Goal: Task Accomplishment & Management: Complete application form

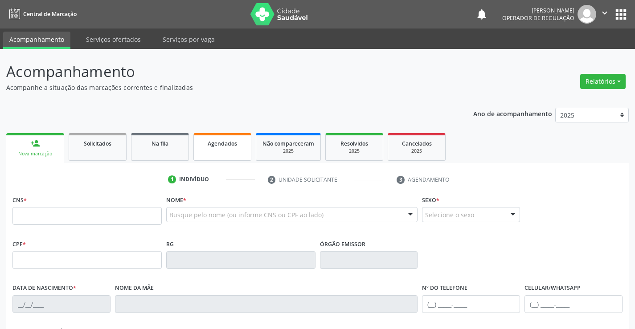
click at [216, 141] on span "Agendados" at bounding box center [222, 144] width 29 height 8
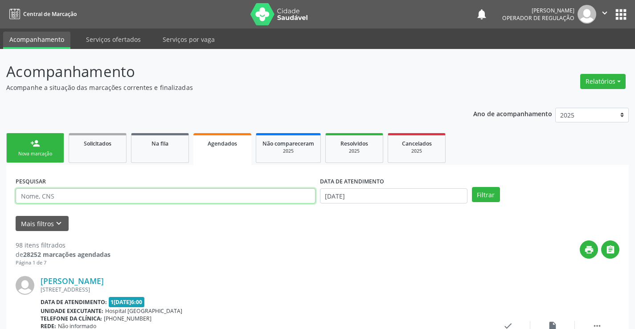
click at [230, 199] on input "text" at bounding box center [166, 196] width 300 height 15
type input "[PERSON_NAME]"
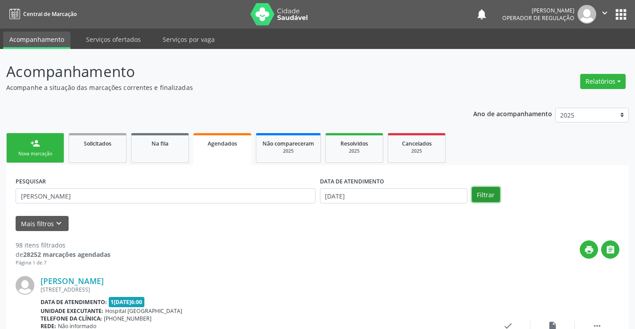
click at [488, 192] on button "Filtrar" at bounding box center [486, 194] width 28 height 15
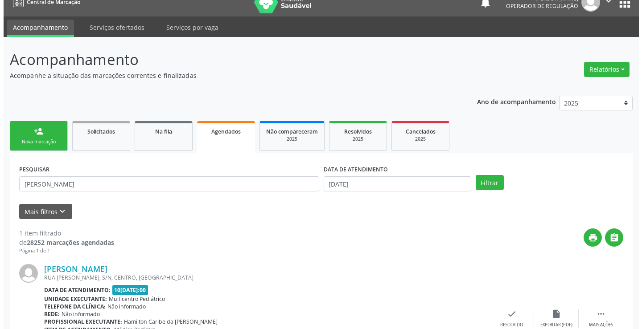
scroll to position [81, 0]
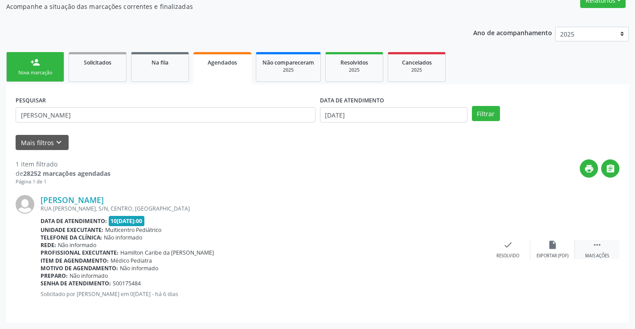
click at [597, 246] on icon "" at bounding box center [597, 245] width 10 height 10
click at [453, 243] on div "cancel Cancelar" at bounding box center [463, 249] width 45 height 19
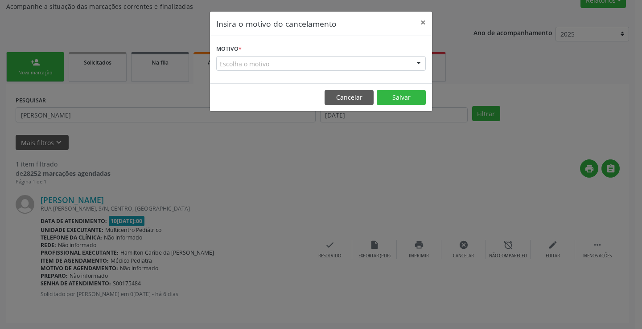
click at [411, 56] on div "Escolha o motivo" at bounding box center [321, 63] width 210 height 15
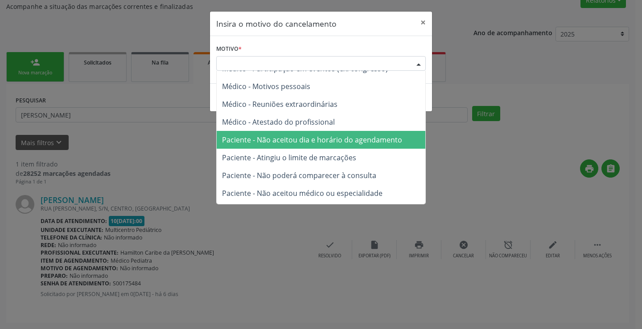
scroll to position [45, 0]
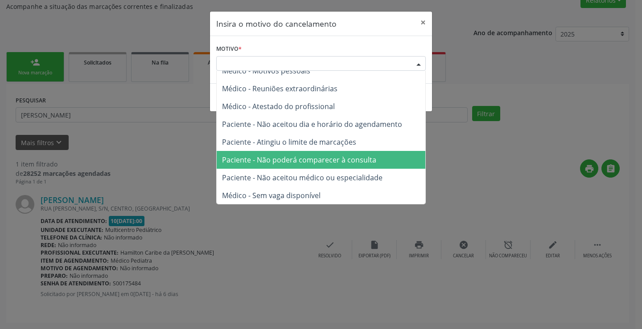
click at [337, 161] on span "Paciente - Não poderá comparecer à consulta" at bounding box center [299, 160] width 154 height 10
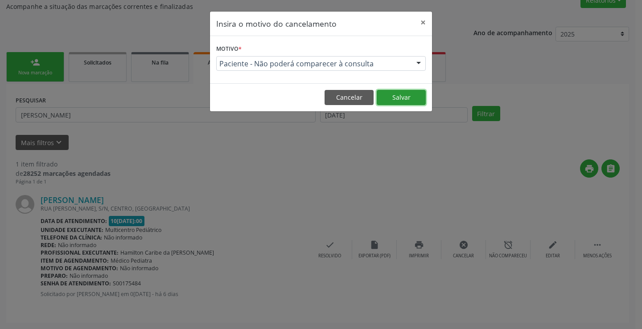
click at [398, 92] on button "Salvar" at bounding box center [401, 97] width 49 height 15
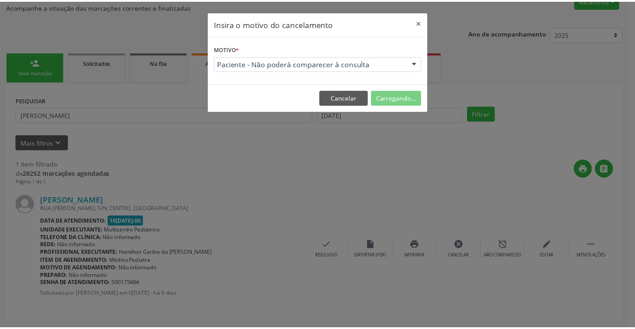
scroll to position [0, 0]
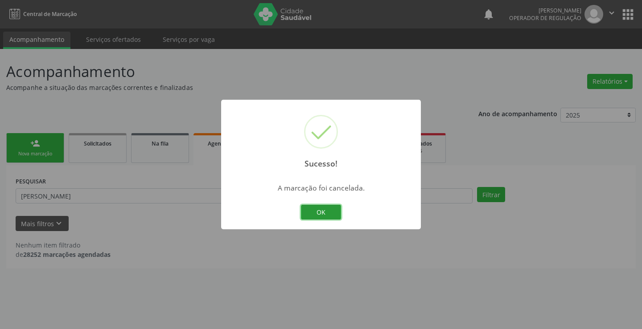
click at [312, 215] on button "OK" at bounding box center [321, 212] width 40 height 15
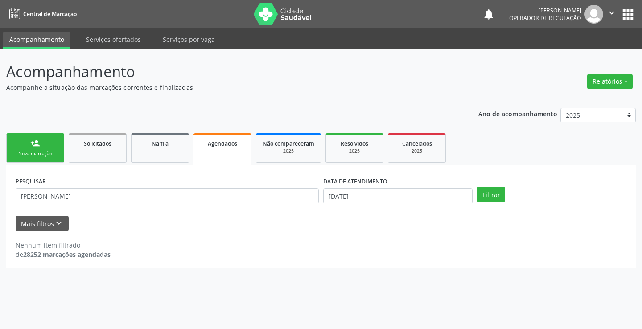
click at [28, 140] on link "person_add Nova marcação" at bounding box center [35, 148] width 58 height 30
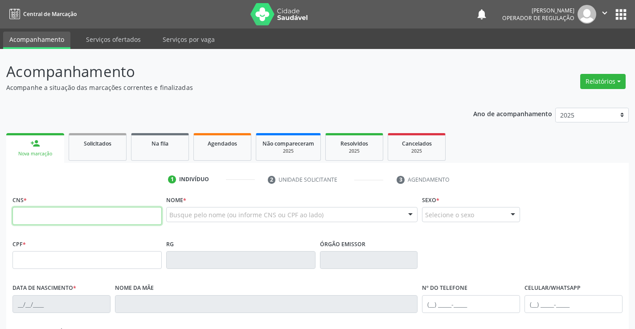
click at [52, 218] on input "text" at bounding box center [86, 216] width 149 height 18
type input "702 6072 3781 0540"
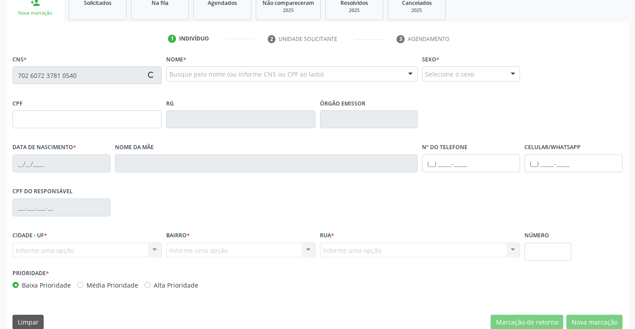
scroll to position [154, 0]
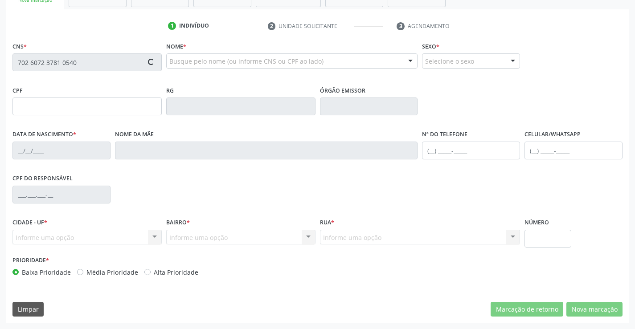
type input "[DATE]"
type input "[PHONE_NUMBER]"
type input "01"
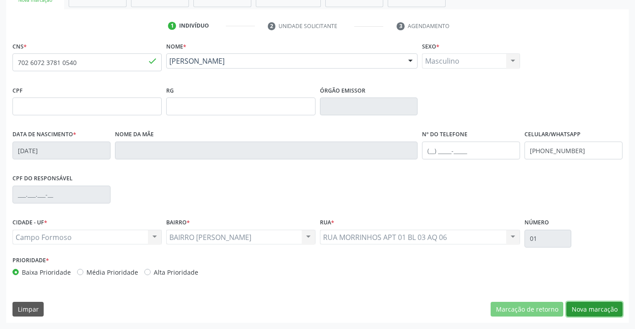
click at [615, 311] on button "Nova marcação" at bounding box center [595, 309] width 56 height 15
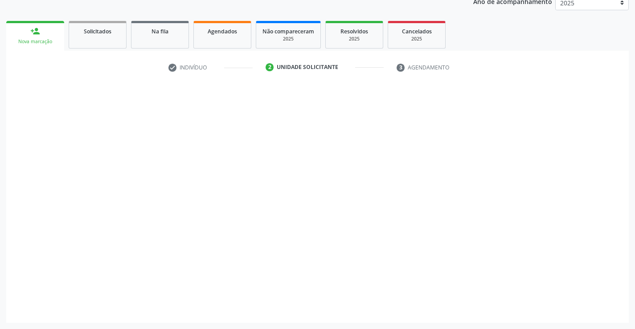
scroll to position [112, 0]
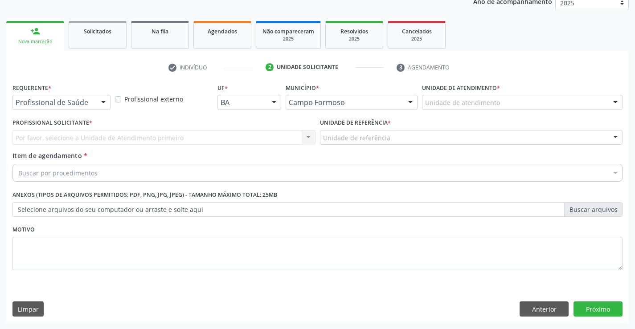
drag, startPoint x: 70, startPoint y: 101, endPoint x: 69, endPoint y: 111, distance: 9.5
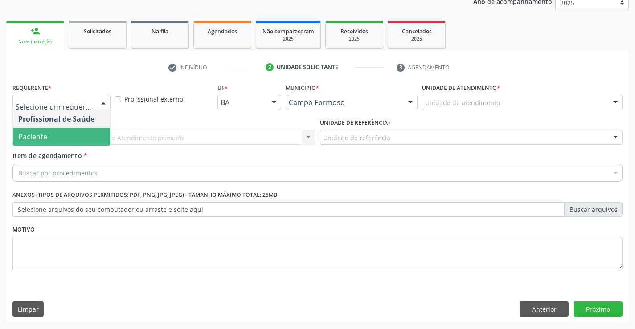
click at [59, 133] on span "Paciente" at bounding box center [61, 137] width 97 height 18
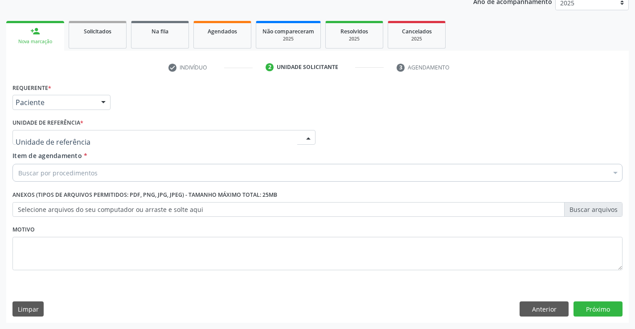
click at [149, 132] on div at bounding box center [163, 137] width 303 height 15
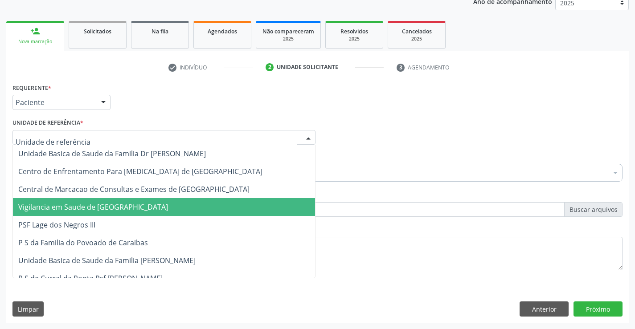
click at [154, 200] on span "Vigilancia em Saude de [GEOGRAPHIC_DATA]" at bounding box center [164, 207] width 302 height 18
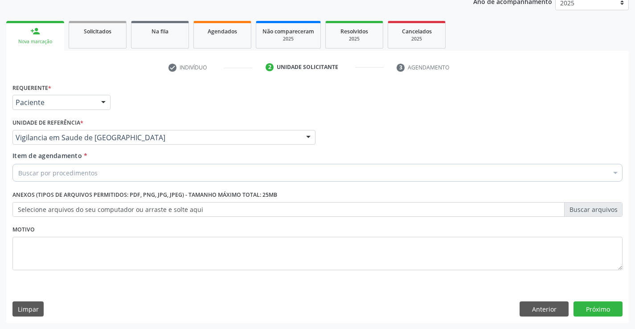
click at [177, 144] on div "Vigilancia em Saude de [GEOGRAPHIC_DATA]" at bounding box center [163, 137] width 303 height 15
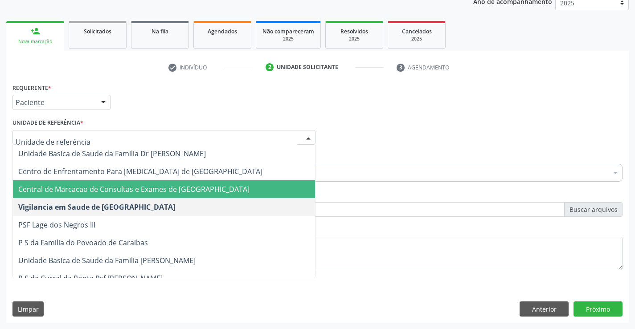
click at [173, 183] on span "Central de Marcacao de Consultas e Exames de [GEOGRAPHIC_DATA]" at bounding box center [164, 190] width 302 height 18
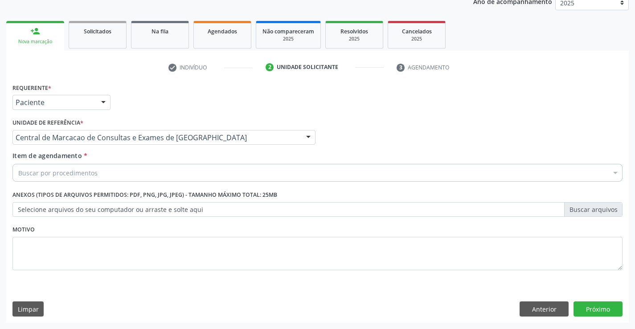
click at [179, 172] on div "Buscar por procedimentos" at bounding box center [317, 173] width 610 height 18
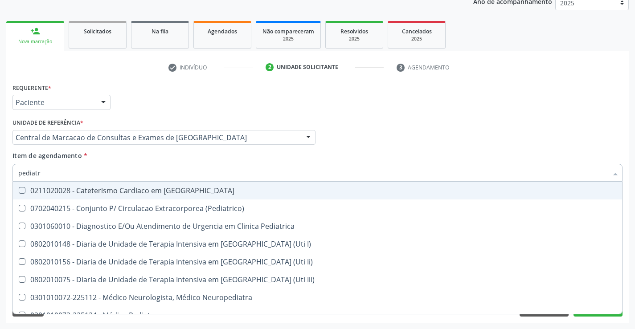
type input "pediatra"
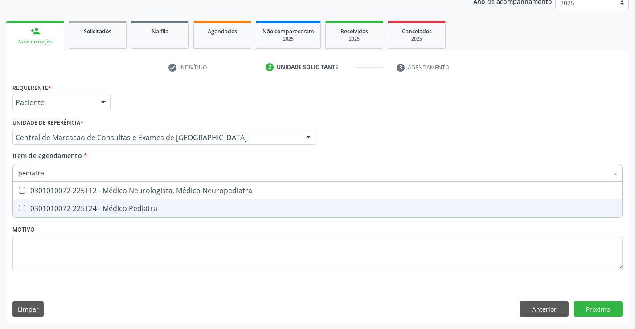
click at [139, 212] on div "0301010072-225124 - Médico Pediatra" at bounding box center [317, 208] width 599 height 7
checkbox Pediatra "true"
click at [585, 307] on div "Requerente * Paciente Profissional de Saúde Paciente Nenhum resultado encontrad…" at bounding box center [317, 202] width 623 height 242
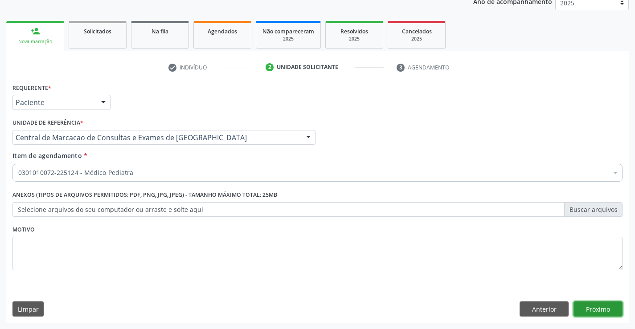
click at [595, 306] on button "Próximo" at bounding box center [598, 309] width 49 height 15
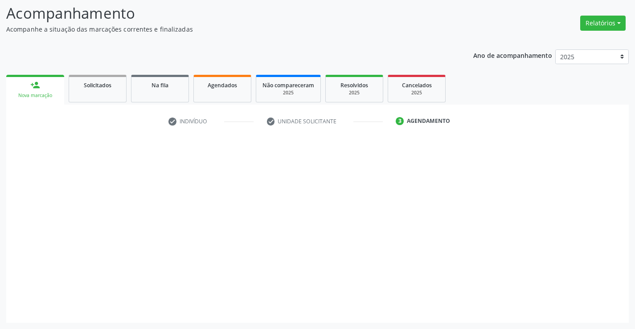
scroll to position [58, 0]
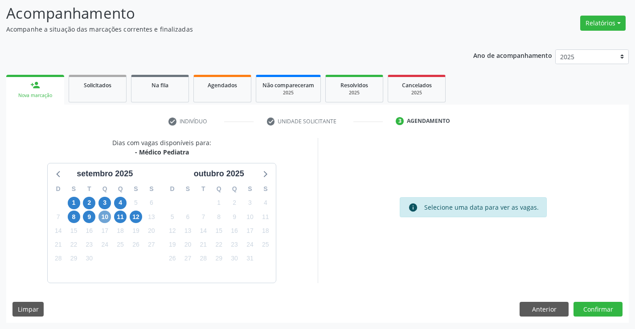
click at [106, 213] on span "10" at bounding box center [105, 217] width 12 height 12
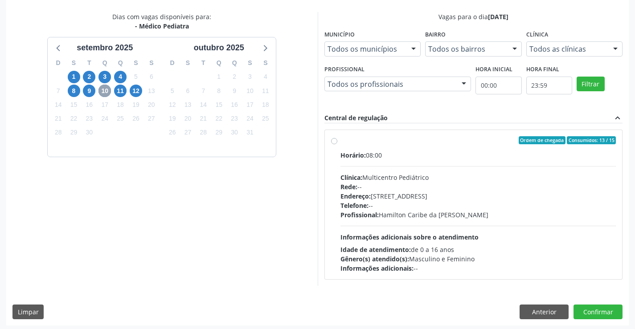
scroll to position [187, 0]
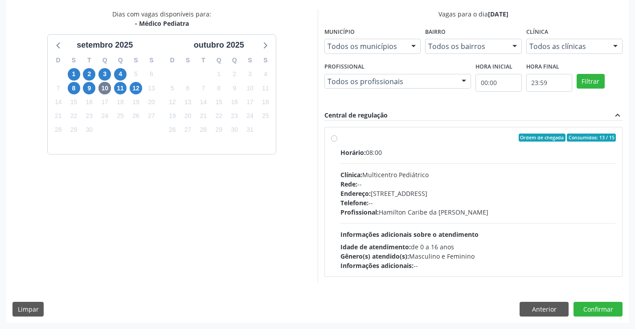
click at [444, 218] on div "Horário: 08:00 Clínica: Multicentro Pediátrico Rede: -- Endereço: [STREET_ADDRE…" at bounding box center [479, 209] width 276 height 123
click at [337, 142] on input "Ordem de chegada Consumidos: 13 / 15 Horário: 08:00 Clínica: Multicentro Pediát…" at bounding box center [334, 138] width 6 height 8
radio input "true"
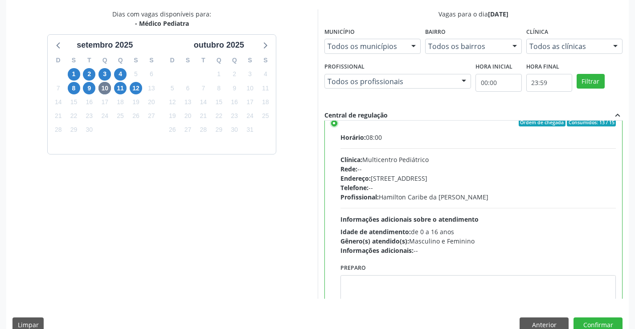
scroll to position [0, 0]
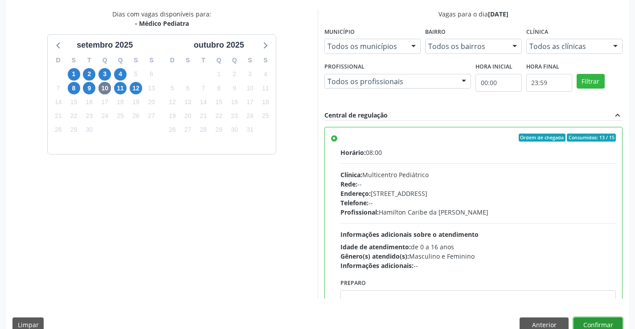
click at [592, 321] on button "Confirmar" at bounding box center [598, 325] width 49 height 15
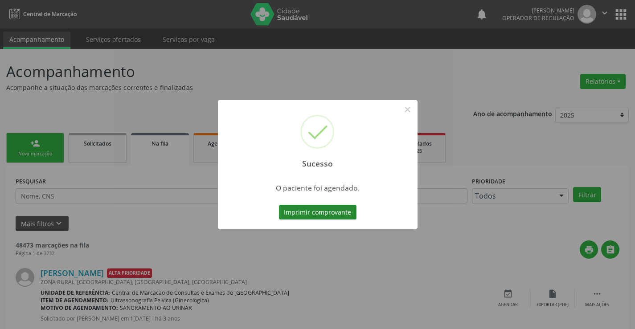
click at [335, 214] on button "Imprimir comprovante" at bounding box center [318, 212] width 78 height 15
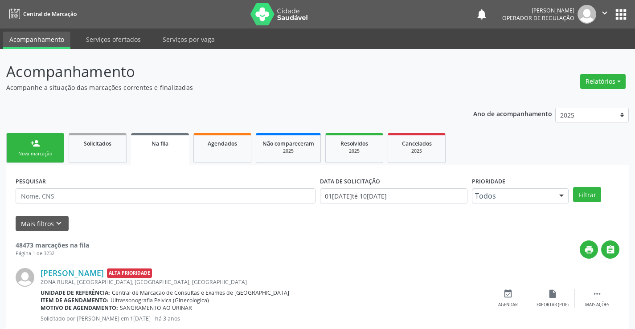
click at [50, 153] on div "Nova marcação" at bounding box center [35, 154] width 45 height 7
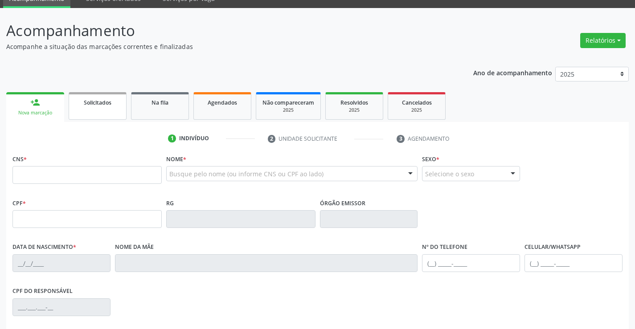
scroll to position [89, 0]
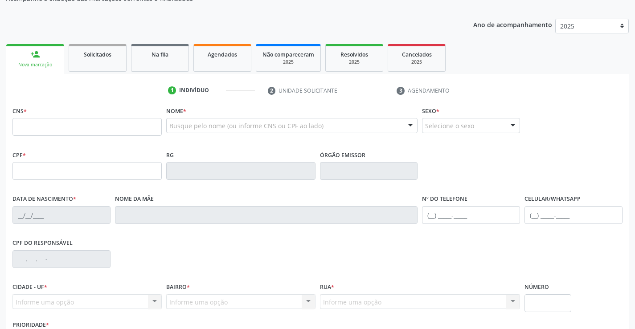
click at [180, 25] on div "Ano de acompanhamento 2025 2024 2023 person_add Nova marcação Solicitados Na fi…" at bounding box center [317, 200] width 623 height 376
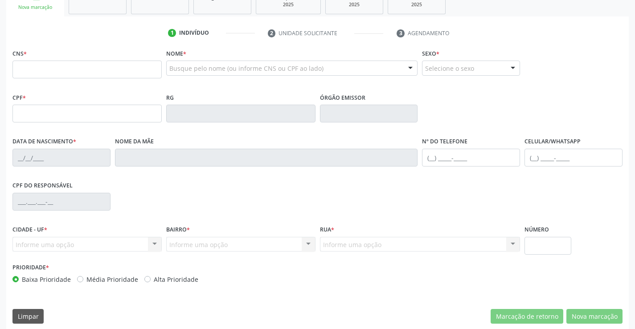
scroll to position [154, 0]
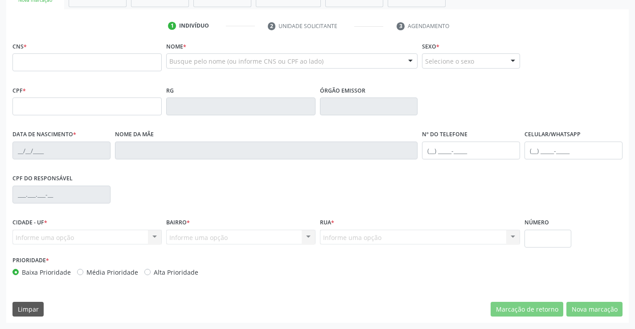
click at [553, 101] on div "CPF * RG Órgão emissor" at bounding box center [317, 106] width 615 height 44
click at [74, 60] on input "text" at bounding box center [86, 62] width 149 height 18
type input "702 4095 1310 6222"
type input "092.052.535-02"
type input "1[DATE]"
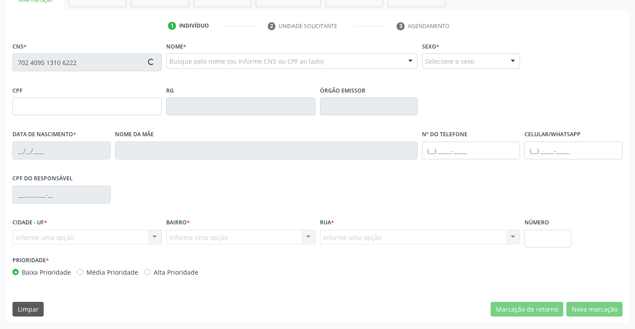
type input "[PERSON_NAME]"
type input "[PHONE_NUMBER]"
type input "02"
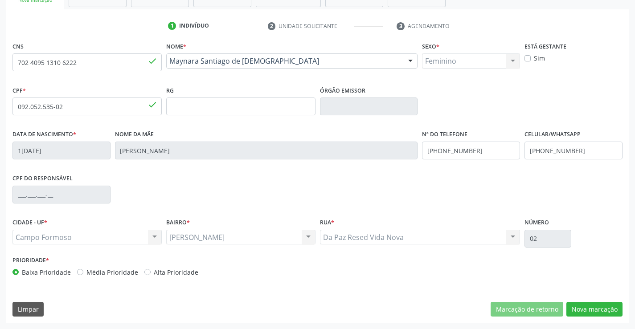
scroll to position [109, 0]
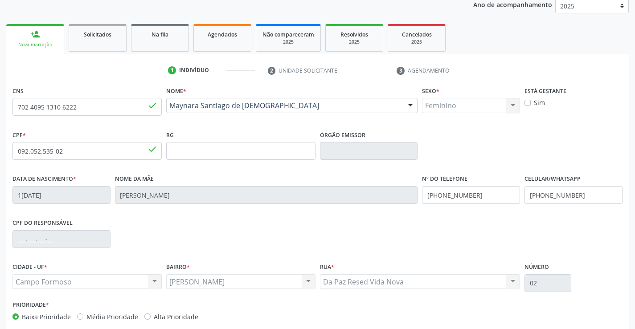
click at [505, 60] on div "1 Indivíduo 2 Unidade solicitante 3 Agendamento CNS 702 4095 1310 6222 done Nom…" at bounding box center [317, 211] width 623 height 314
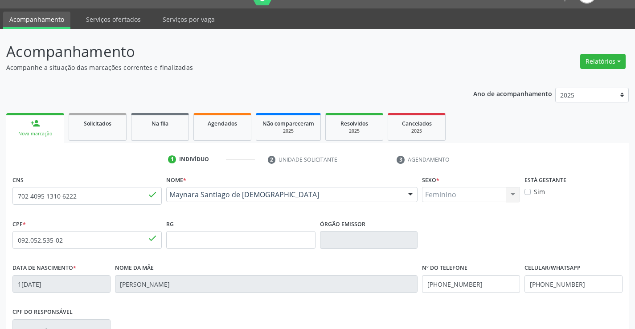
click at [488, 132] on ul "person_add Nova marcação Solicitados Na fila Agendados Não compareceram 2025 Re…" at bounding box center [317, 127] width 623 height 32
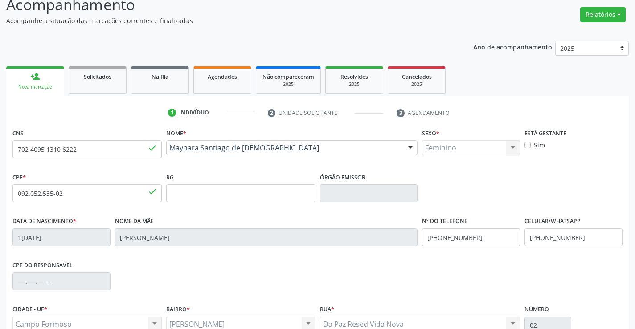
scroll to position [109, 0]
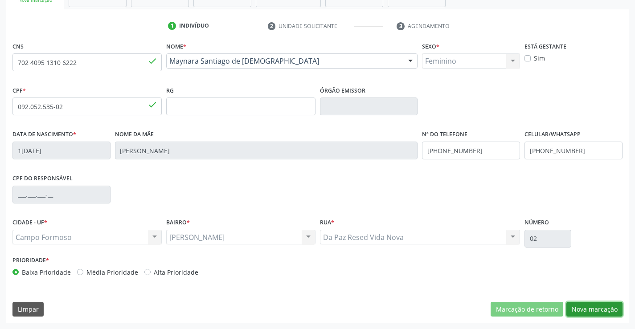
click at [583, 307] on button "Nova marcação" at bounding box center [595, 309] width 56 height 15
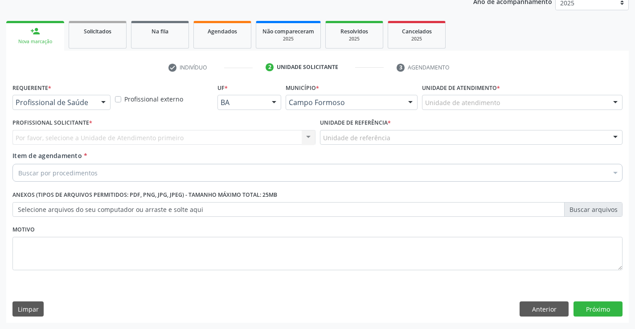
scroll to position [112, 0]
drag, startPoint x: 102, startPoint y: 103, endPoint x: 59, endPoint y: 132, distance: 51.3
click at [100, 103] on div at bounding box center [103, 102] width 13 height 15
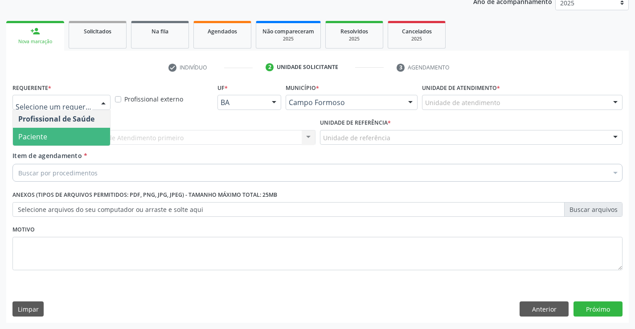
click at [46, 141] on span "Paciente" at bounding box center [32, 137] width 29 height 10
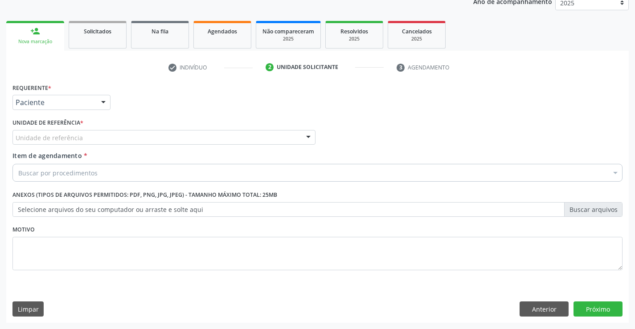
click at [97, 132] on div "Unidade de referência" at bounding box center [163, 137] width 303 height 15
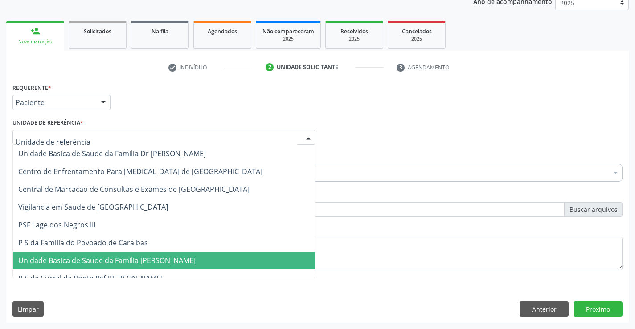
click at [130, 258] on span "Unidade Basica de Saude da Familia [PERSON_NAME]" at bounding box center [106, 261] width 177 height 10
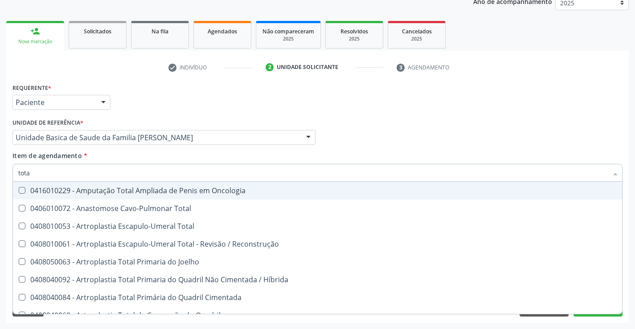
type input "total"
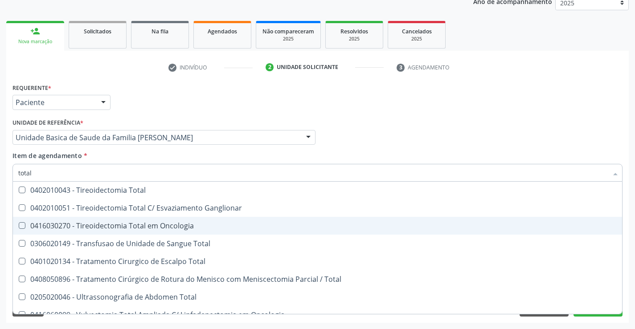
scroll to position [1455, 0]
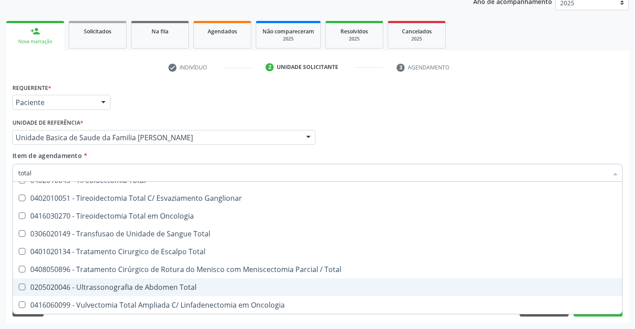
click at [135, 290] on div "0205020046 - Ultrassonografia de Abdomen Total" at bounding box center [317, 287] width 599 height 7
checkbox Total "true"
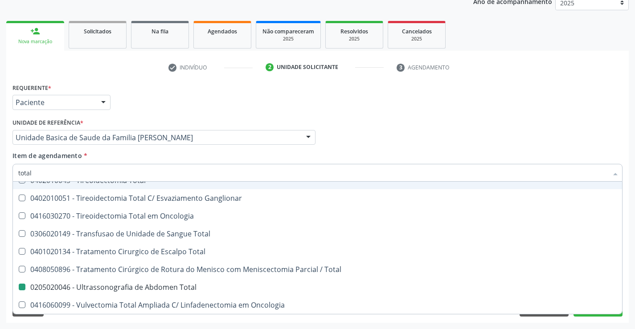
drag, startPoint x: 202, startPoint y: 110, endPoint x: 93, endPoint y: 213, distance: 150.4
click at [202, 109] on div "Requerente * Paciente Profissional de Saúde Paciente Nenhum resultado encontrad…" at bounding box center [317, 98] width 615 height 35
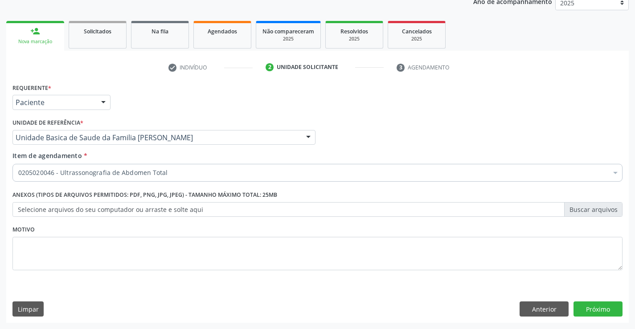
scroll to position [0, 0]
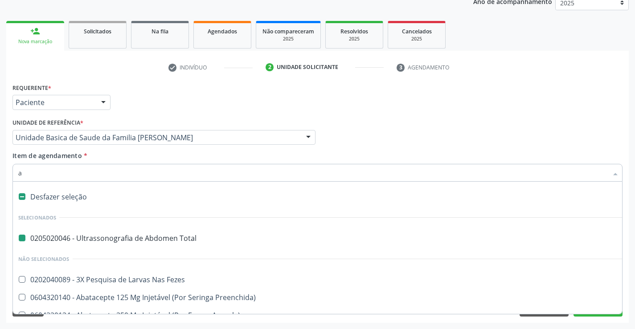
type input "ap"
checkbox Total "false"
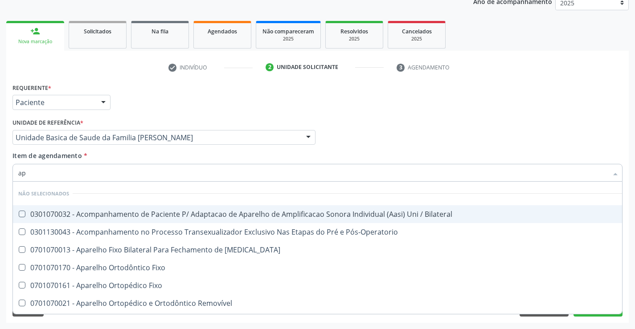
type input "a"
checkbox Bilateral "true"
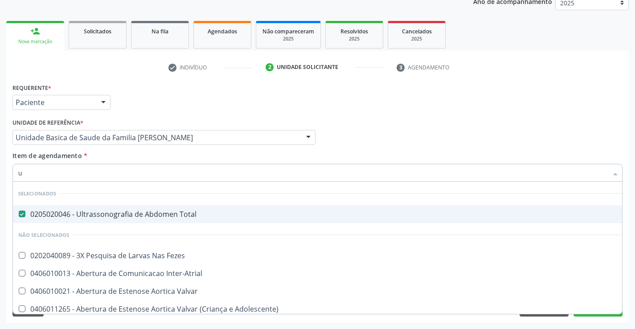
type input "ur"
checkbox Total "false"
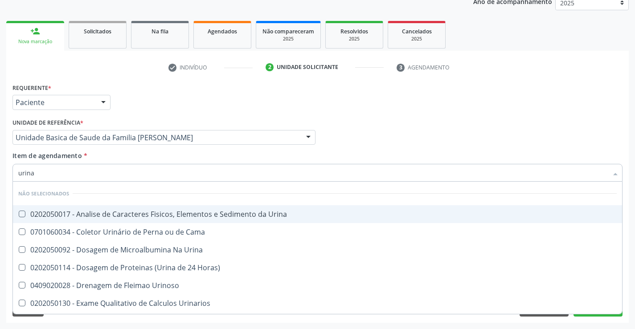
type input "urinar"
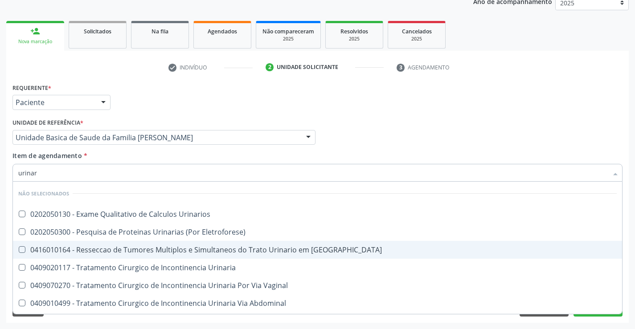
scroll to position [52, 0]
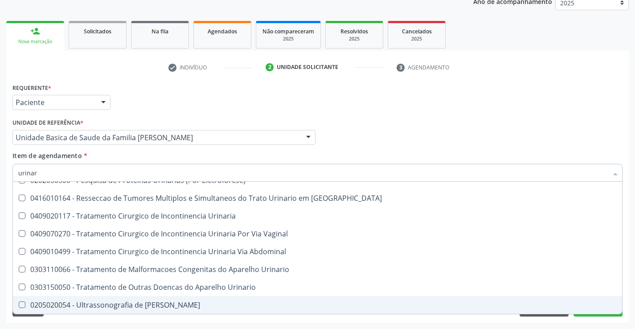
click at [172, 309] on div "0205020054 - Ultrassonografia de [PERSON_NAME]" at bounding box center [317, 305] width 599 height 7
checkbox Urinario "true"
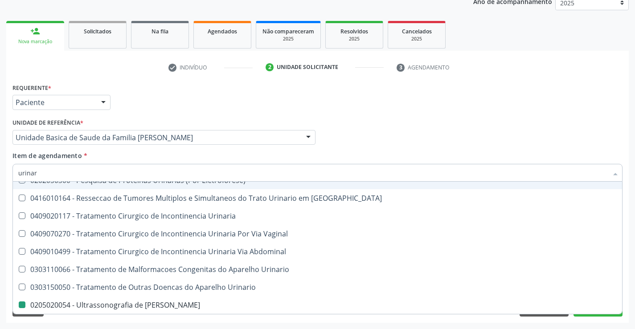
click at [412, 117] on div "Profissional Solicitante Por favor, selecione a Unidade de Atendimento primeiro…" at bounding box center [317, 133] width 615 height 35
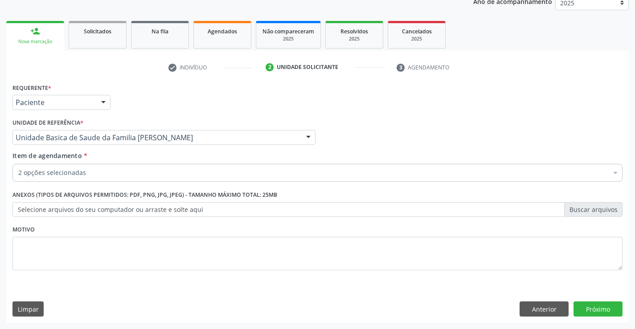
scroll to position [0, 0]
click at [596, 309] on button "Próximo" at bounding box center [598, 309] width 49 height 15
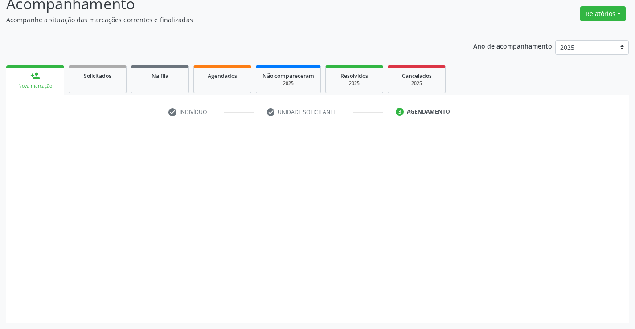
scroll to position [68, 0]
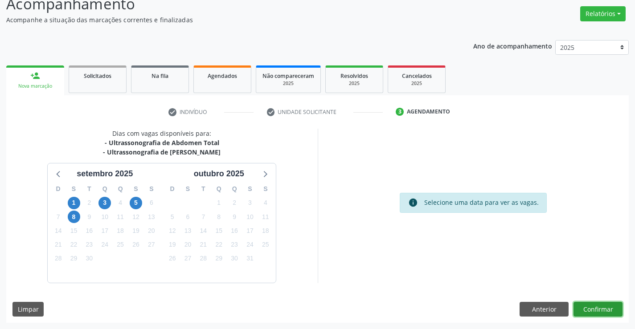
click at [602, 311] on button "Confirmar" at bounding box center [598, 309] width 49 height 15
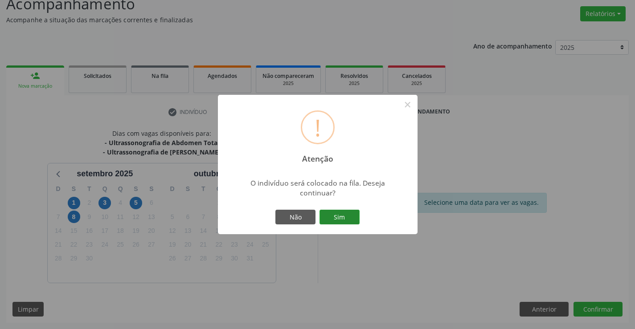
click at [346, 218] on button "Sim" at bounding box center [340, 217] width 40 height 15
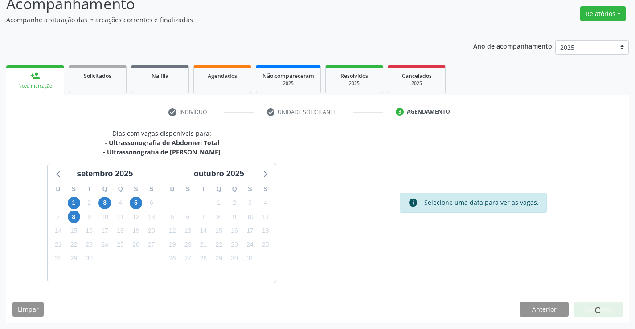
scroll to position [0, 0]
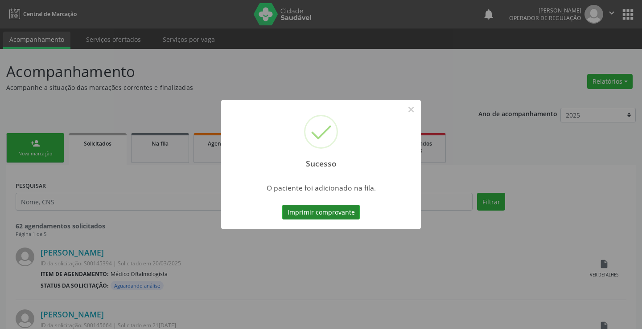
click at [329, 216] on button "Imprimir comprovante" at bounding box center [321, 212] width 78 height 15
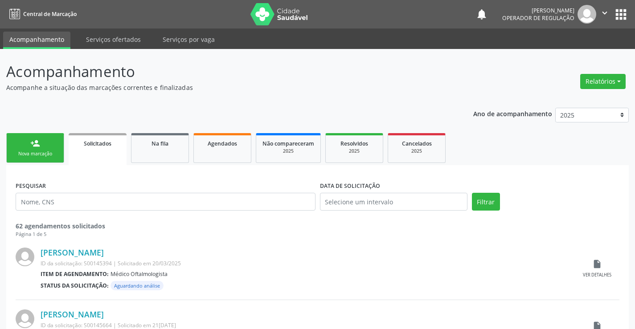
click at [34, 145] on div "person_add" at bounding box center [35, 144] width 10 height 10
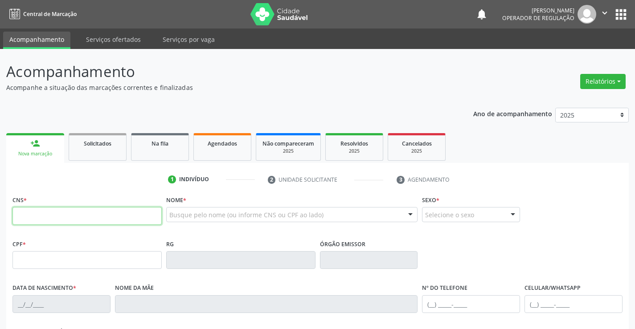
click at [48, 214] on input "text" at bounding box center [86, 216] width 149 height 18
type input "708 6090 7448 8085"
type input "1278664696"
type input "[DATE]"
type input "[PHONE_NUMBER]"
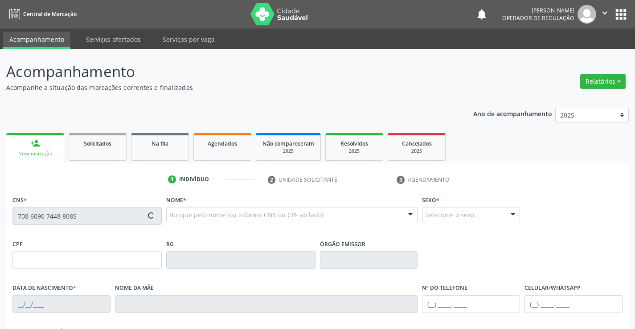
type input "[PHONE_NUMBER]"
type input "009.251.755-28"
type input "S/N"
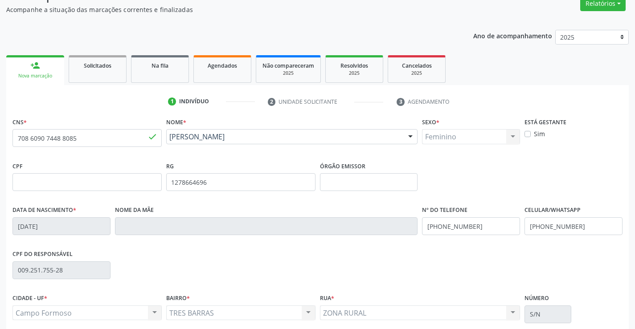
scroll to position [154, 0]
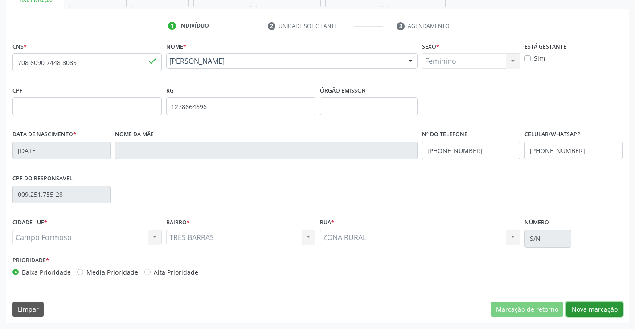
click at [585, 303] on button "Nova marcação" at bounding box center [595, 309] width 56 height 15
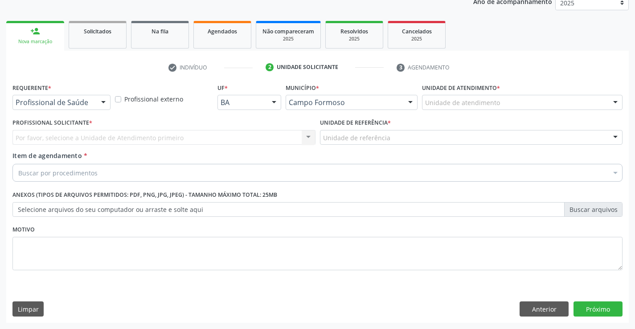
scroll to position [112, 0]
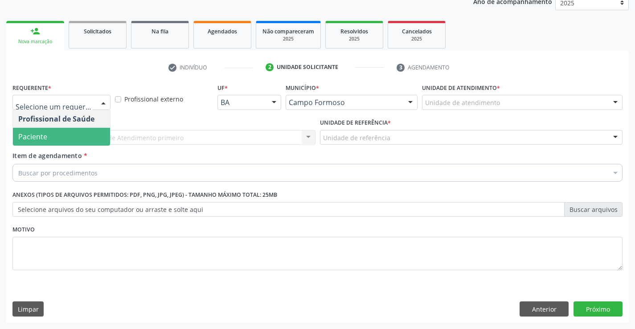
click at [30, 139] on span "Paciente" at bounding box center [32, 137] width 29 height 10
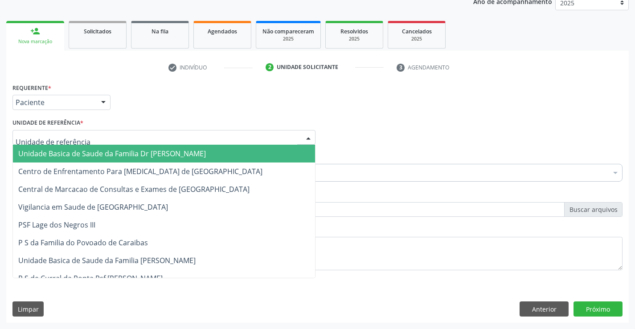
drag, startPoint x: 83, startPoint y: 132, endPoint x: 97, endPoint y: 205, distance: 74.3
click at [83, 132] on div at bounding box center [163, 137] width 303 height 15
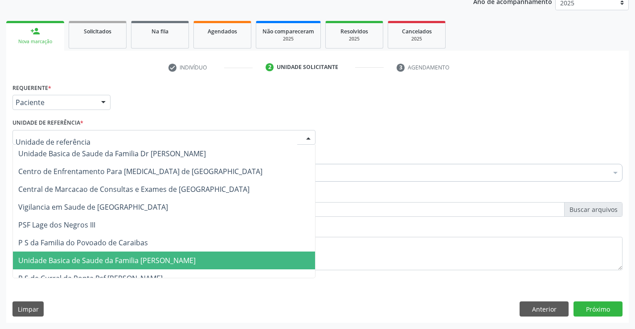
click at [106, 261] on span "Unidade Basica de Saude da Familia [PERSON_NAME]" at bounding box center [106, 261] width 177 height 10
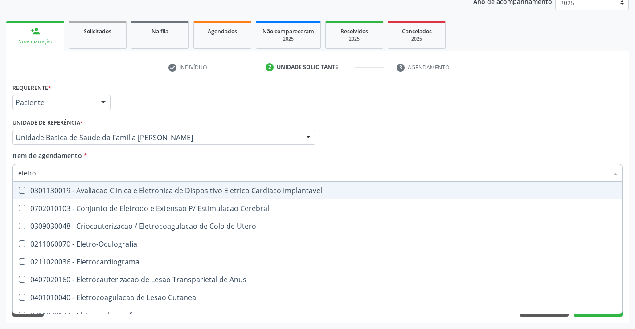
type input "eletroc"
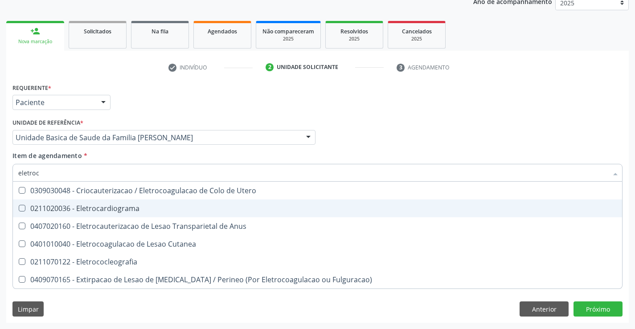
click at [118, 205] on div "0211020036 - Eletrocardiograma" at bounding box center [317, 208] width 599 height 7
checkbox Eletrocardiograma "true"
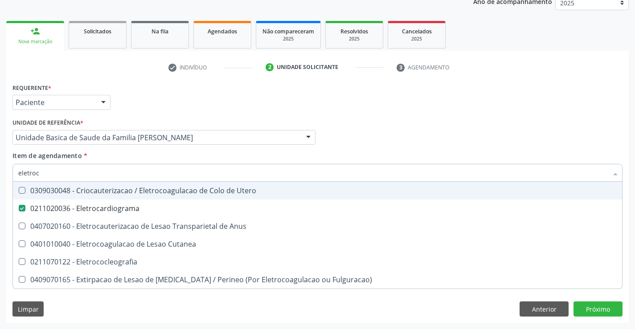
type input "eletroc"
click at [203, 90] on div "Requerente * Paciente Profissional de Saúde Paciente Nenhum resultado encontrad…" at bounding box center [317, 98] width 615 height 35
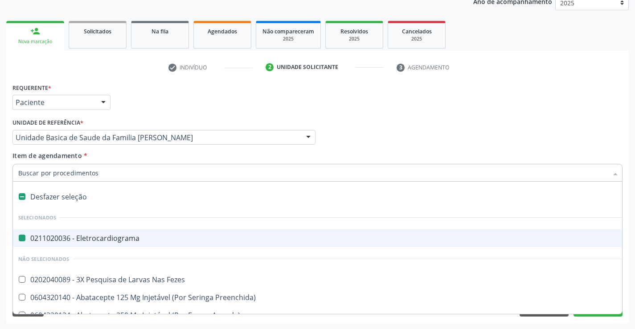
type input "p"
checkbox Eletrocardiograma "false"
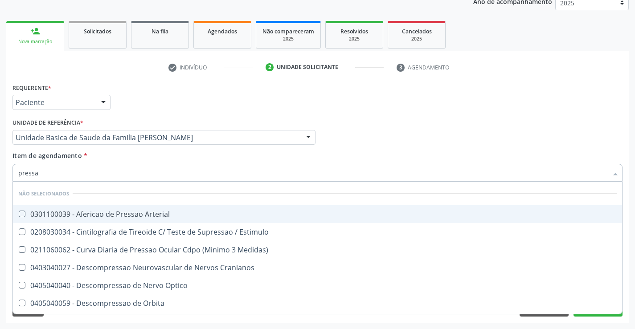
type input "pressao"
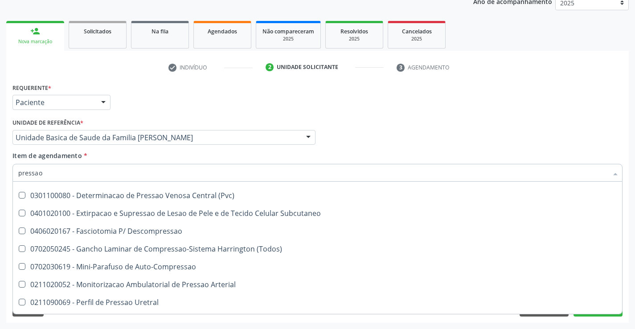
scroll to position [159, 0]
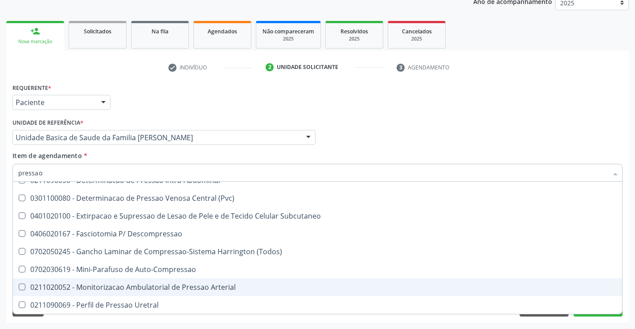
drag, startPoint x: 220, startPoint y: 289, endPoint x: 195, endPoint y: 220, distance: 73.5
click at [219, 289] on div "0211020052 - Monitorizacao Ambulatorial de Pressao Arterial" at bounding box center [317, 287] width 599 height 7
checkbox Arterial "true"
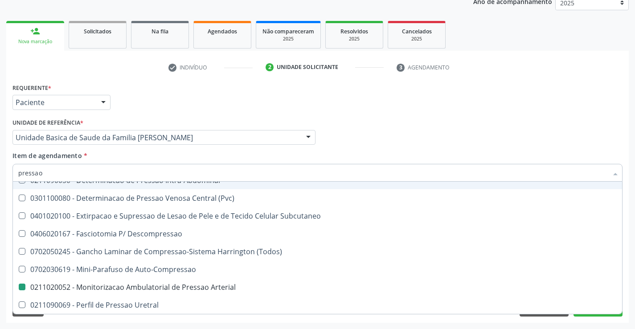
click at [222, 105] on div "Requerente * Paciente Profissional de Saúde Paciente Nenhum resultado encontrad…" at bounding box center [317, 98] width 615 height 35
checkbox Arterial "true"
checkbox Arterial "false"
checkbox Estimulo "true"
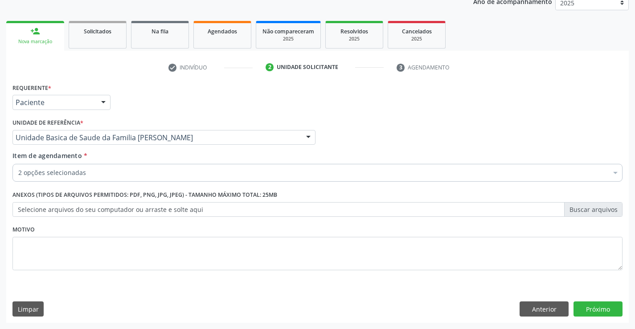
scroll to position [0, 0]
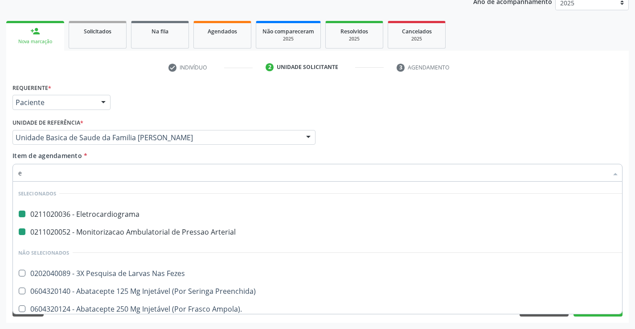
type input "ec"
checkbox Eletrocardiograma "false"
checkbox Arterial "false"
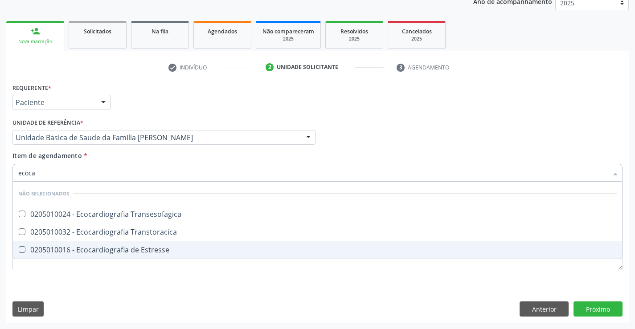
type input "ecocar"
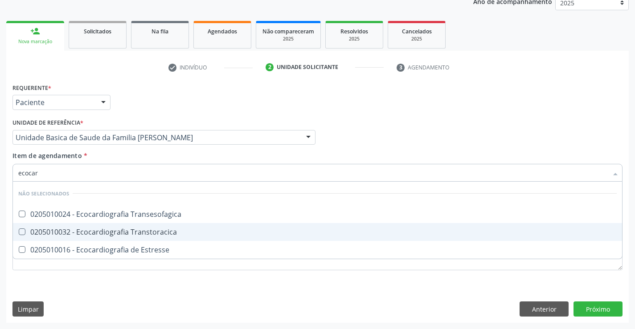
click at [110, 236] on div "0205010032 - Ecocardiografia Transtoracica" at bounding box center [317, 232] width 599 height 7
checkbox Transtoracica "true"
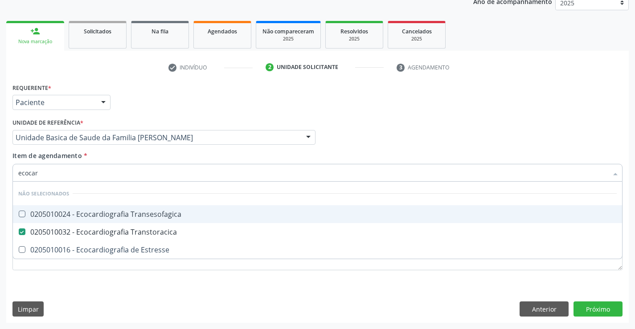
click at [170, 96] on div "Requerente * Paciente Profissional de Saúde Paciente Nenhum resultado encontrad…" at bounding box center [317, 98] width 615 height 35
checkbox Transesofagica "true"
checkbox Estresse "true"
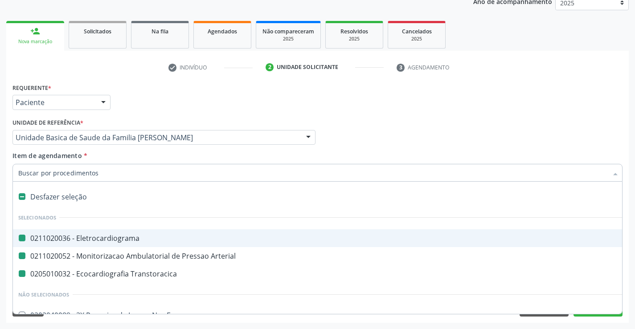
type input "h"
checkbox Eletrocardiograma "false"
checkbox Arterial "false"
checkbox Transtoracica "false"
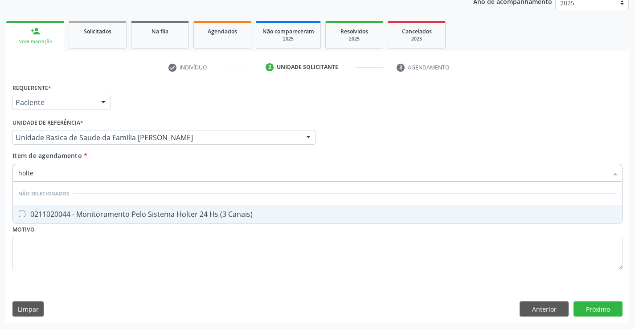
type input "holter"
click at [135, 217] on div "0211020044 - Monitoramento Pelo Sistema Holter 24 Hs (3 Canais)" at bounding box center [317, 214] width 599 height 7
checkbox Canais\) "true"
click at [210, 116] on div "Unidade de referência * Unidade Basica de Saude da Familia [PERSON_NAME] Unidad…" at bounding box center [163, 130] width 303 height 29
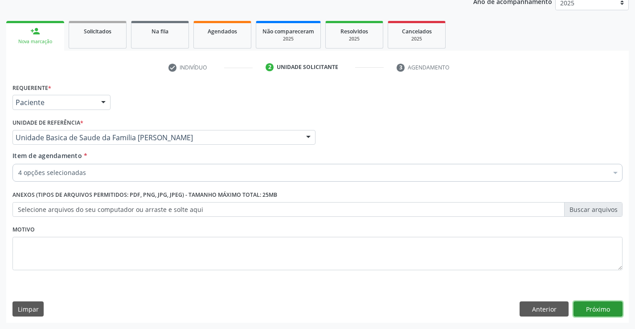
click at [599, 304] on button "Próximo" at bounding box center [598, 309] width 49 height 15
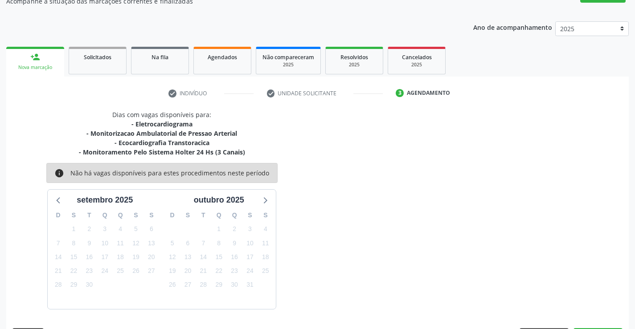
scroll to position [112, 0]
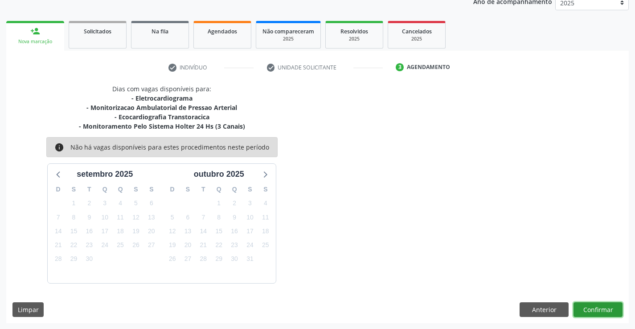
click at [599, 310] on button "Confirmar" at bounding box center [598, 310] width 49 height 15
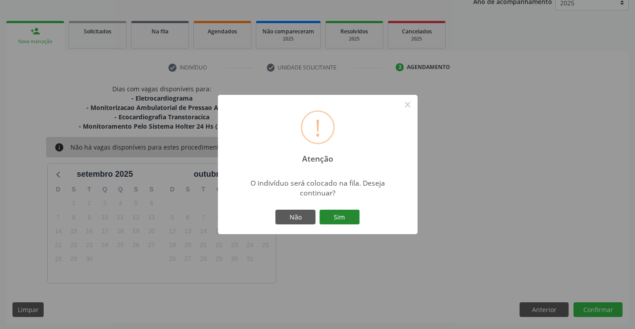
click at [353, 222] on button "Sim" at bounding box center [340, 217] width 40 height 15
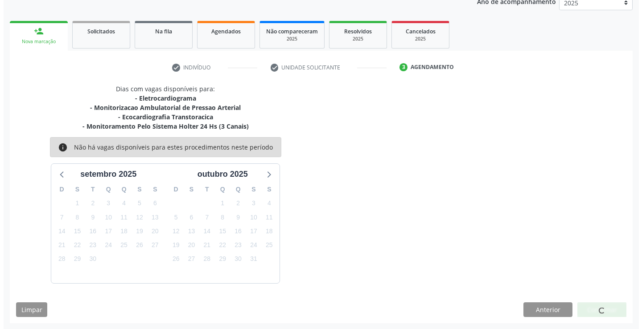
scroll to position [0, 0]
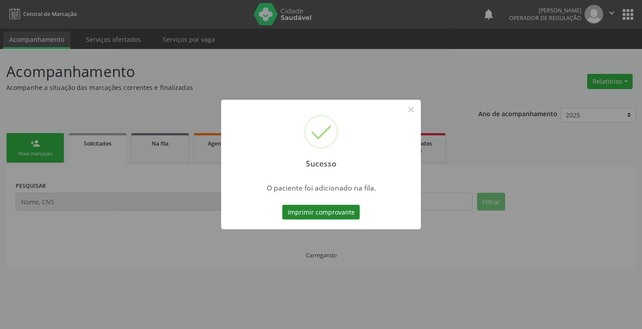
click at [310, 218] on button "Imprimir comprovante" at bounding box center [321, 212] width 78 height 15
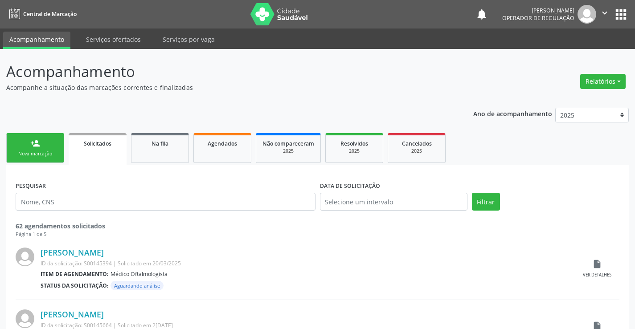
click at [50, 144] on link "person_add Nova marcação" at bounding box center [35, 148] width 58 height 30
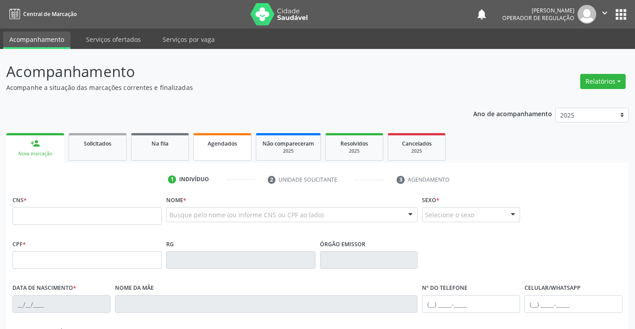
click at [213, 145] on span "Agendados" at bounding box center [222, 144] width 29 height 8
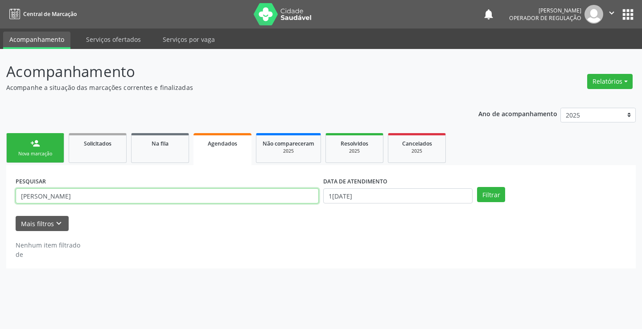
drag, startPoint x: 78, startPoint y: 196, endPoint x: 0, endPoint y: 191, distance: 77.7
click at [0, 191] on div "Acompanhamento Acompanhe a situação das marcações correntes e finalizadas Relat…" at bounding box center [321, 189] width 642 height 280
type input "70890176046.6613"
click at [477, 187] on button "Filtrar" at bounding box center [491, 194] width 28 height 15
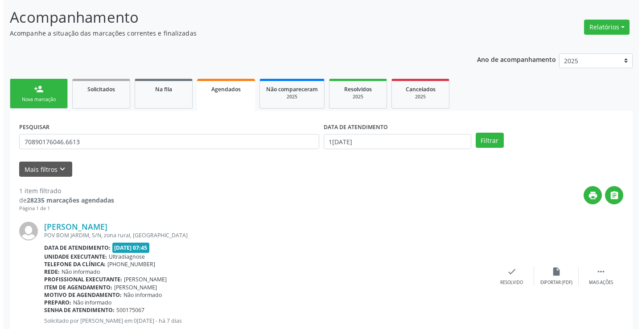
scroll to position [81, 0]
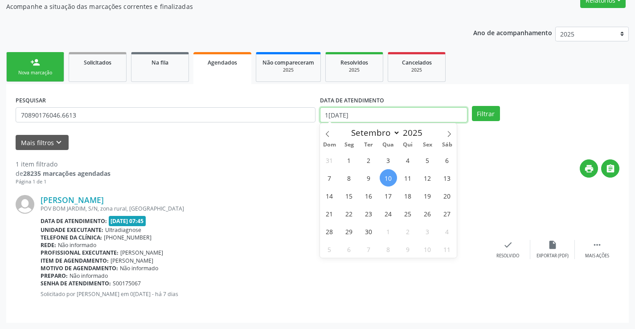
click at [375, 113] on input "[DATE]" at bounding box center [394, 114] width 148 height 15
click at [457, 170] on div "print " at bounding box center [365, 173] width 509 height 26
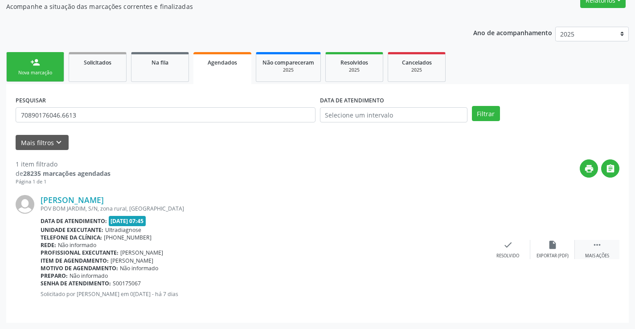
click at [596, 247] on icon "" at bounding box center [597, 245] width 10 height 10
click at [467, 247] on icon "cancel" at bounding box center [464, 245] width 10 height 10
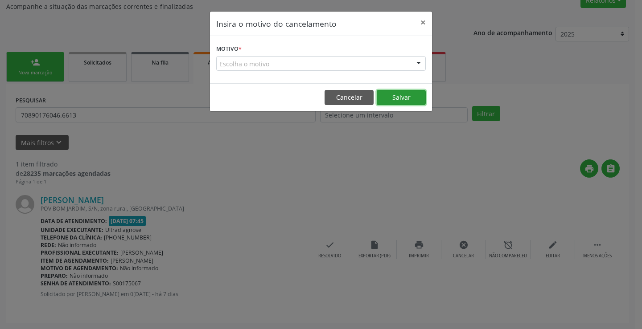
click at [402, 96] on button "Salvar" at bounding box center [401, 97] width 49 height 15
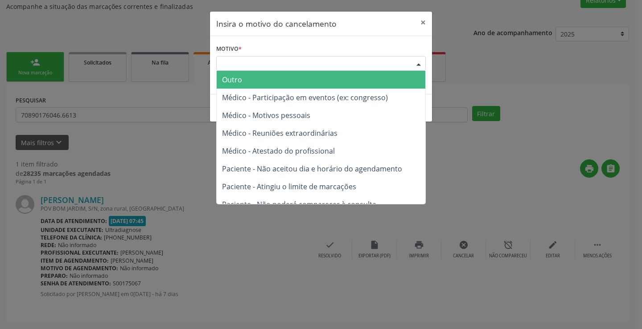
click at [375, 62] on div "Escolha o motivo" at bounding box center [321, 63] width 210 height 15
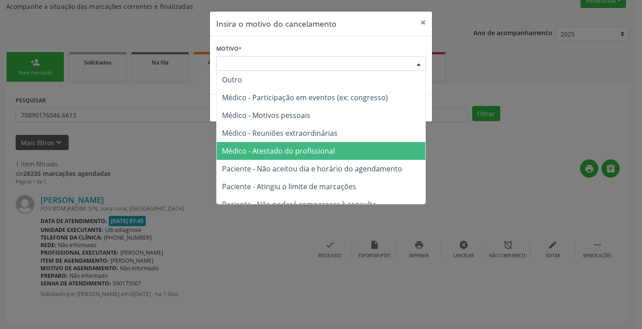
click at [296, 143] on span "Médico - Atestado do profissional" at bounding box center [321, 151] width 209 height 18
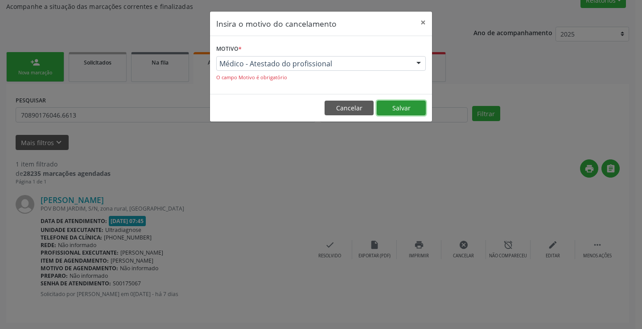
click at [399, 106] on button "Salvar" at bounding box center [401, 108] width 49 height 15
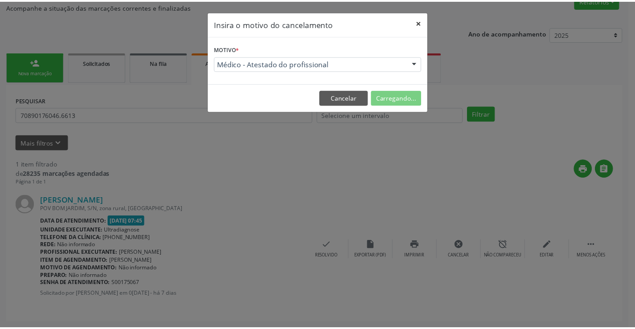
scroll to position [0, 0]
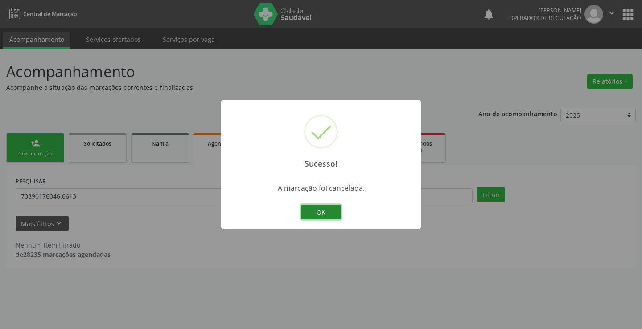
click at [328, 210] on button "OK" at bounding box center [321, 212] width 40 height 15
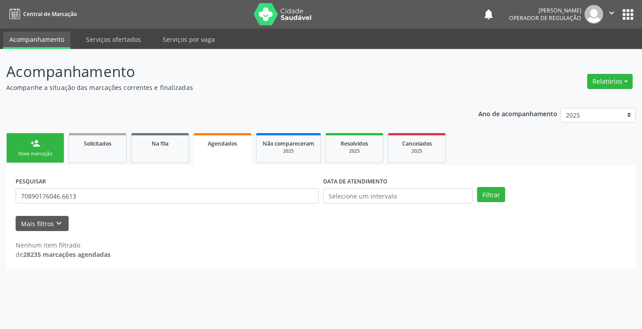
click at [41, 151] on div "Nova marcação" at bounding box center [35, 154] width 45 height 7
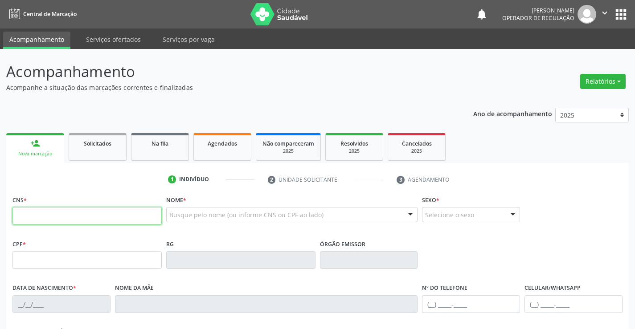
click at [45, 210] on input "text" at bounding box center [86, 216] width 149 height 18
type input "708 2046 4584 4642"
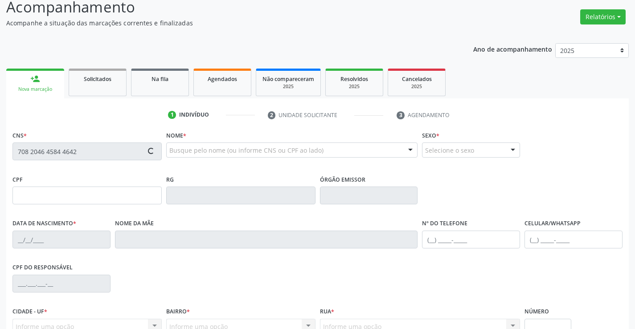
scroll to position [154, 0]
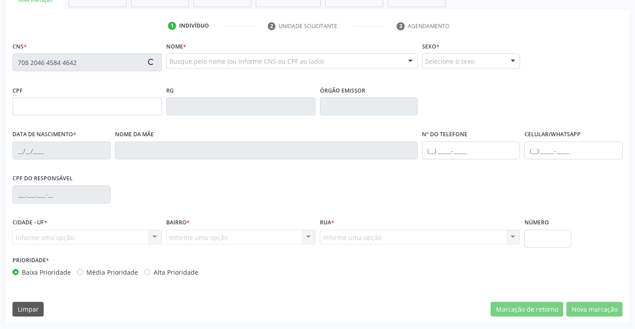
type input "051.591.465-71"
type input "1409456102"
type input "20/11/1997"
type input "Valdenice Maria Souza"
type input "(74) 98809-9919"
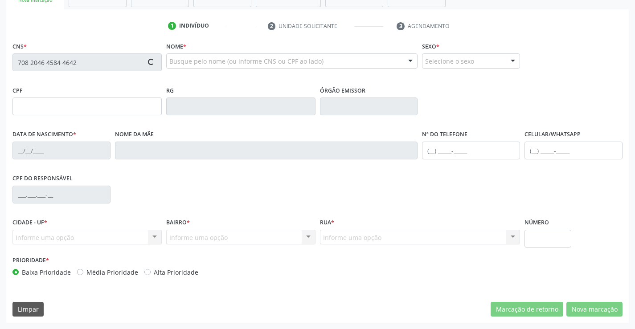
type input "(74) 3645-2232"
type input "051.591.465-71"
type input "S/N"
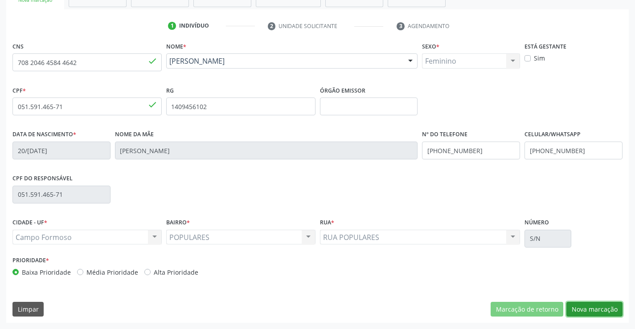
click at [604, 308] on button "Nova marcação" at bounding box center [595, 309] width 56 height 15
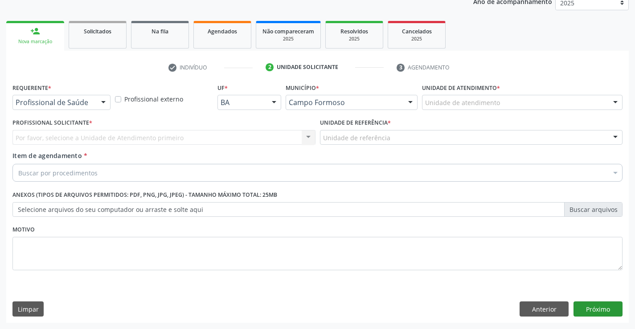
scroll to position [112, 0]
drag, startPoint x: 85, startPoint y: 103, endPoint x: 49, endPoint y: 136, distance: 49.5
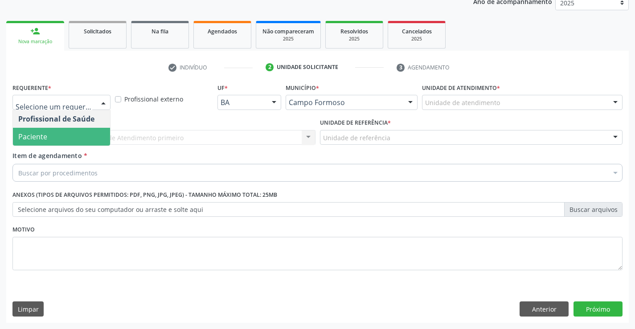
click at [45, 136] on span "Paciente" at bounding box center [32, 137] width 29 height 10
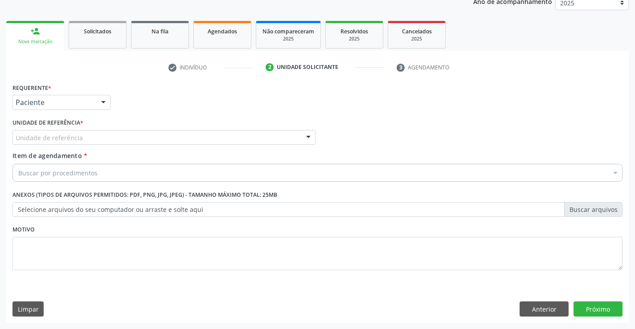
drag, startPoint x: 123, startPoint y: 129, endPoint x: 122, endPoint y: 152, distance: 23.2
click at [122, 129] on div "Unidade de referência * Unidade de referência Unidade Basica de Saude da Famili…" at bounding box center [163, 130] width 303 height 29
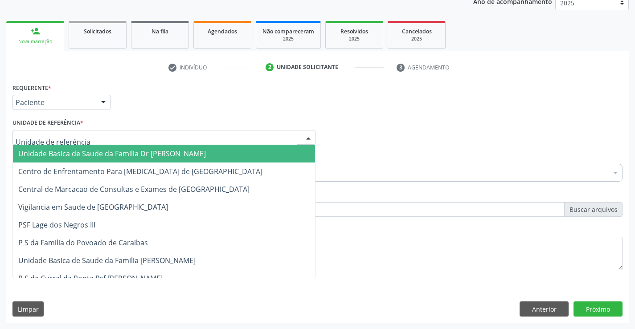
click at [127, 139] on div at bounding box center [163, 137] width 303 height 15
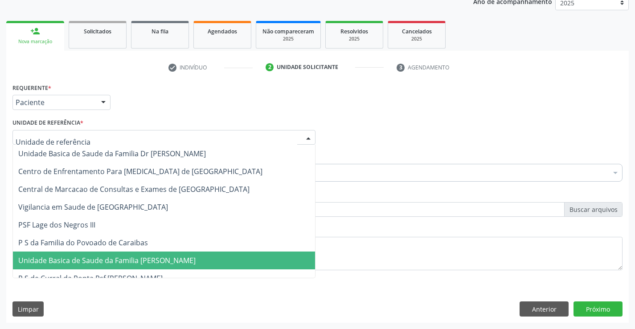
click at [132, 267] on span "Unidade Basica de Saude da Familia [PERSON_NAME]" at bounding box center [164, 261] width 302 height 18
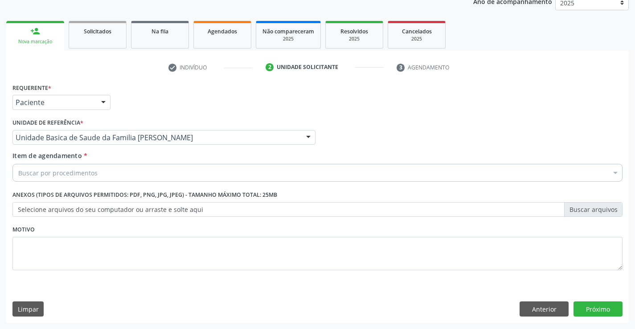
click at [111, 178] on div "Buscar por procedimentos" at bounding box center [317, 173] width 610 height 18
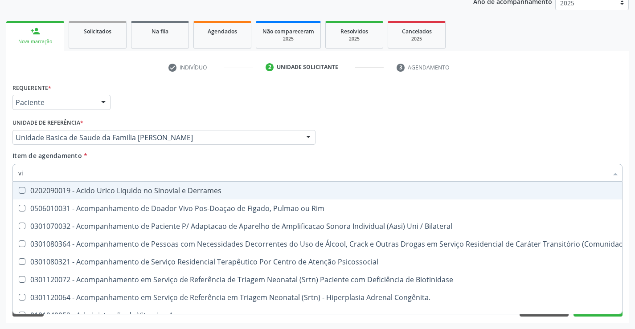
type input "v"
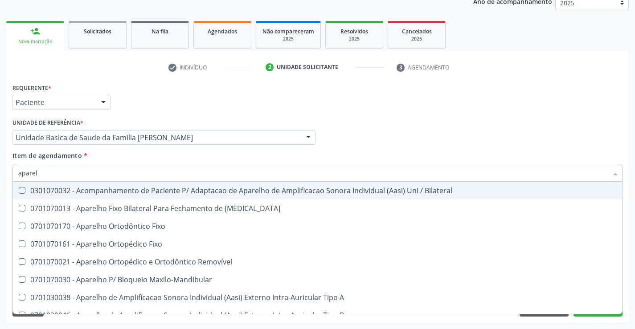
type input "aparelh"
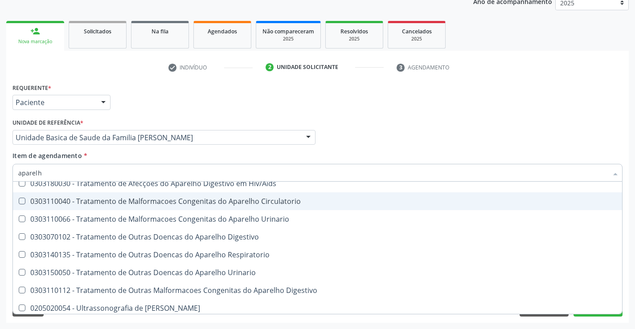
scroll to position [545, 0]
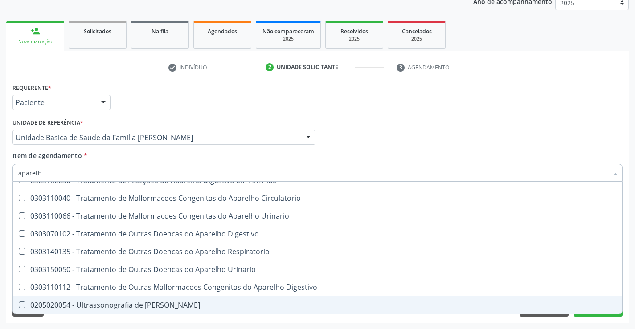
drag, startPoint x: 160, startPoint y: 305, endPoint x: 167, endPoint y: 289, distance: 17.2
click at [160, 305] on div "0205020054 - Ultrassonografia de [PERSON_NAME]" at bounding box center [317, 305] width 599 height 7
checkbox Urinario "true"
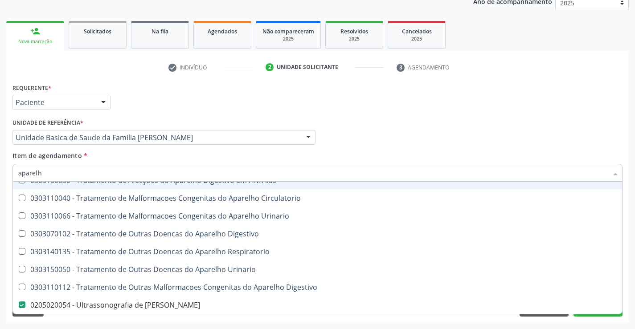
click at [305, 104] on div "Requerente * Paciente Profissional de Saúde Paciente Nenhum resultado encontrad…" at bounding box center [317, 98] width 615 height 35
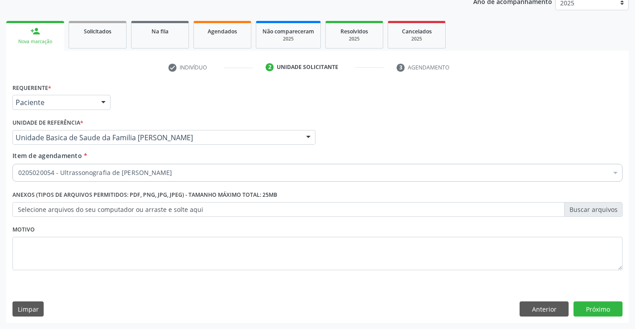
scroll to position [0, 0]
click at [602, 310] on button "Próximo" at bounding box center [598, 309] width 49 height 15
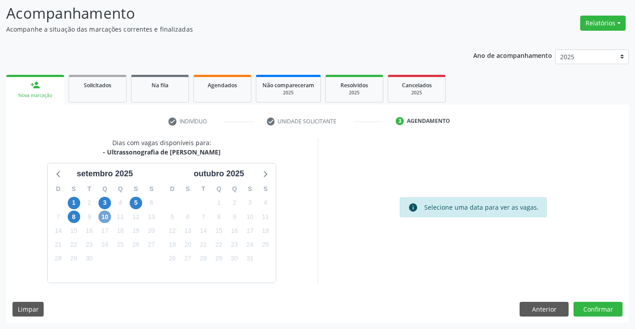
click at [107, 214] on span "10" at bounding box center [105, 217] width 12 height 12
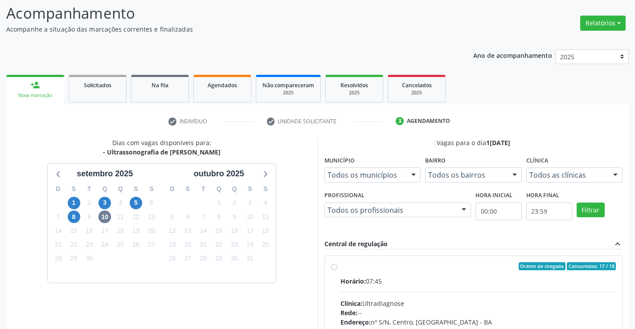
drag, startPoint x: 408, startPoint y: 292, endPoint x: 442, endPoint y: 288, distance: 34.5
click at [337, 271] on input "Ordem de chegada Consumidos: 17 / 18 Horário: 07:45 Clínica: Ultradiagnose Rede…" at bounding box center [334, 267] width 6 height 8
radio input "true"
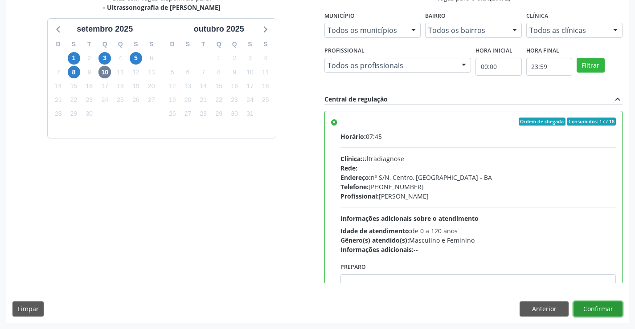
click at [607, 307] on button "Confirmar" at bounding box center [598, 309] width 49 height 15
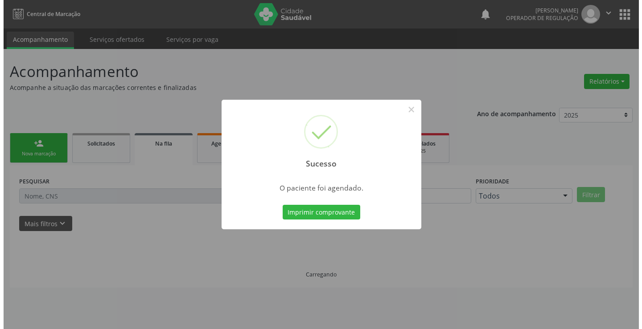
scroll to position [0, 0]
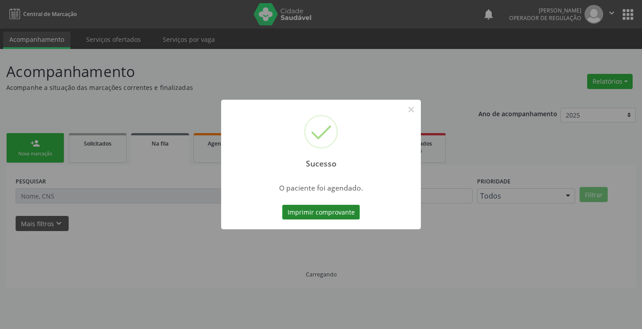
click at [342, 217] on button "Imprimir comprovante" at bounding box center [321, 212] width 78 height 15
